Goal: Task Accomplishment & Management: Use online tool/utility

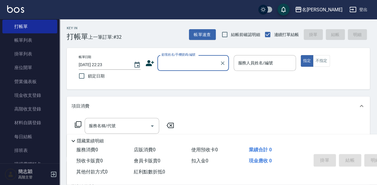
scroll to position [79, 0]
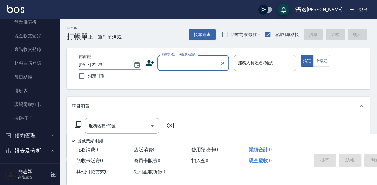
drag, startPoint x: 178, startPoint y: 63, endPoint x: 178, endPoint y: 66, distance: 3.3
click at [178, 63] on input "顧客姓名/手機號碼/編號" at bounding box center [188, 63] width 57 height 10
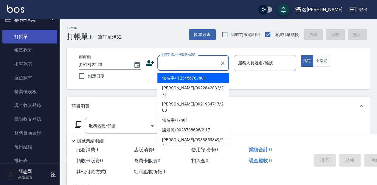
scroll to position [0, 0]
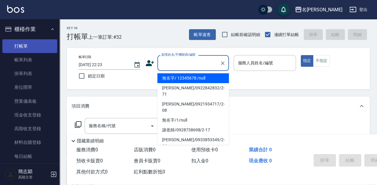
click at [28, 44] on link "打帳單" at bounding box center [29, 46] width 55 height 14
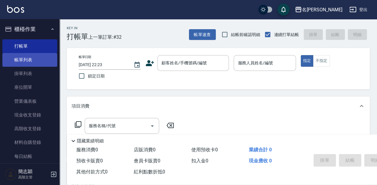
click at [27, 57] on link "帳單列表" at bounding box center [29, 60] width 55 height 14
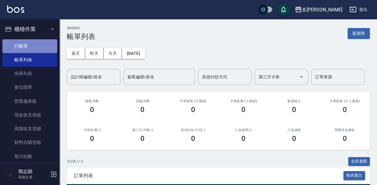
click at [36, 49] on link "打帳單" at bounding box center [29, 46] width 55 height 14
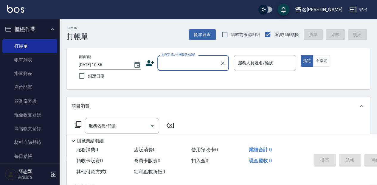
click at [192, 67] on input "顧客姓名/手機號碼/編號" at bounding box center [188, 63] width 57 height 10
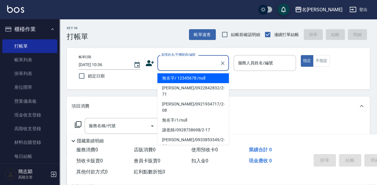
click at [189, 78] on li "無名字/ 12345678 /null" at bounding box center [193, 78] width 72 height 10
type input "無名字/ 12345678 /null"
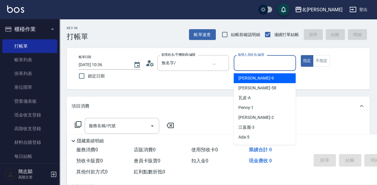
click at [260, 64] on input "服務人員姓名/編號" at bounding box center [264, 63] width 57 height 10
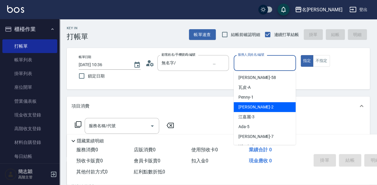
scroll to position [20, 0]
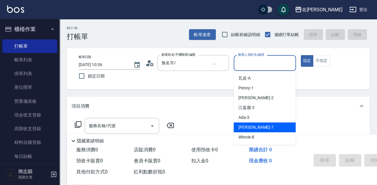
click at [247, 127] on span "[PERSON_NAME] -7" at bounding box center [256, 127] width 35 height 6
type input "[PERSON_NAME]-7"
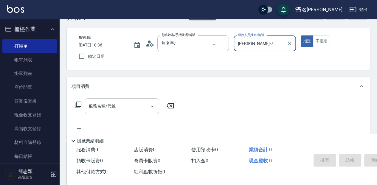
click at [121, 106] on input "服務名稱/代號" at bounding box center [117, 106] width 60 height 10
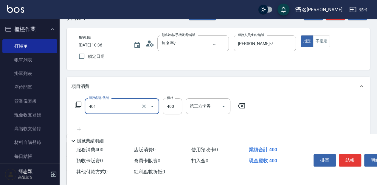
type input "剪髮(400)(401)"
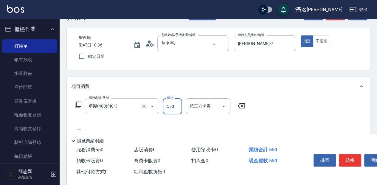
type input "550"
click at [359, 155] on button "結帳" at bounding box center [350, 160] width 22 height 13
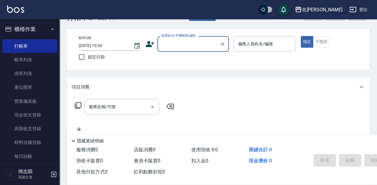
scroll to position [0, 0]
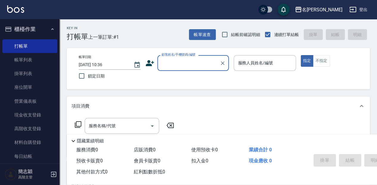
click at [187, 65] on input "顧客姓名/手機號碼/編號" at bounding box center [188, 63] width 57 height 10
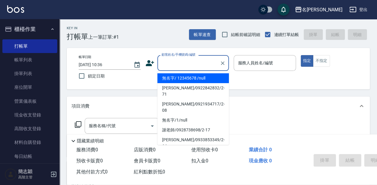
click at [190, 76] on li "無名字/ 12345678 /null" at bounding box center [193, 78] width 72 height 10
type input "無名字/ 12345678 /null"
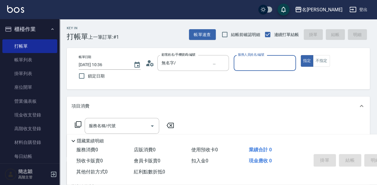
click at [242, 63] on input "服務人員姓名/編號" at bounding box center [264, 63] width 57 height 10
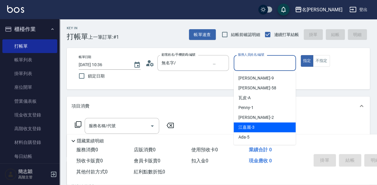
scroll to position [20, 0]
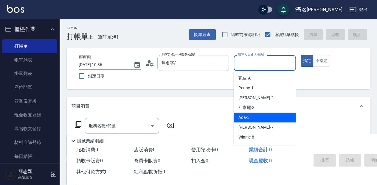
click at [264, 128] on div "[PERSON_NAME] -7" at bounding box center [265, 128] width 62 height 10
type input "[PERSON_NAME]-7"
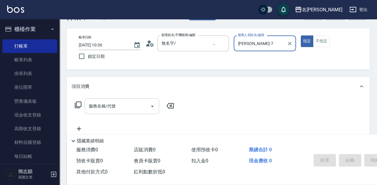
drag, startPoint x: 119, startPoint y: 108, endPoint x: 119, endPoint y: 113, distance: 4.5
click at [119, 108] on input "服務名稱/代號" at bounding box center [117, 106] width 60 height 10
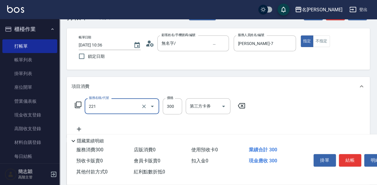
type input "洗髮300(221)"
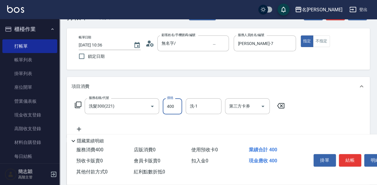
type input "400"
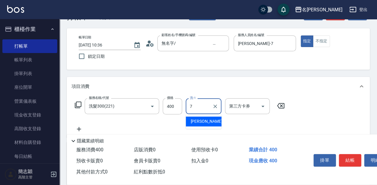
type input "[PERSON_NAME]-7"
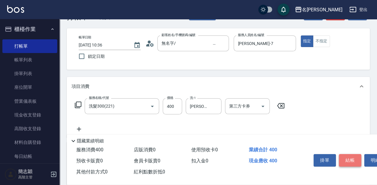
click at [348, 158] on button "結帳" at bounding box center [350, 160] width 22 height 13
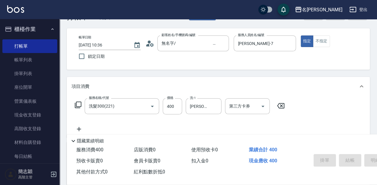
type input "[DATE] 10:37"
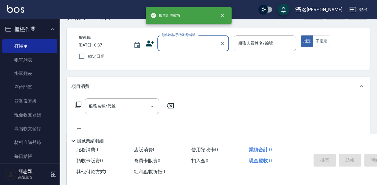
scroll to position [0, 0]
